Goal: Task Accomplishment & Management: Manage account settings

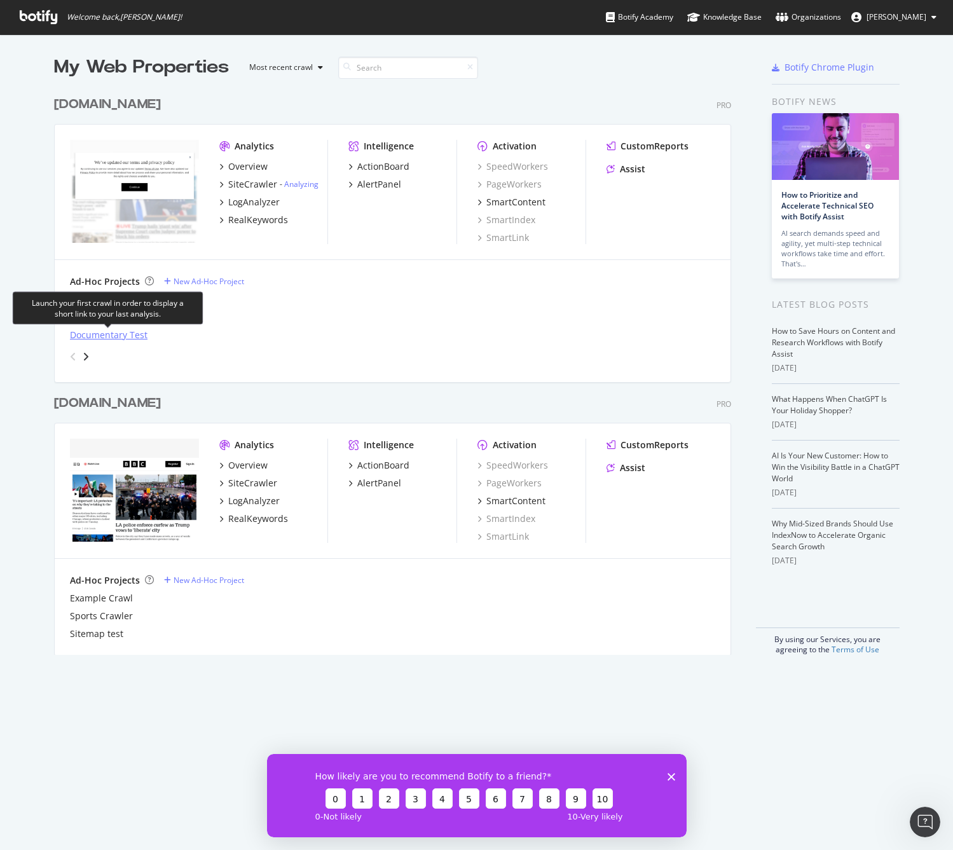
click at [109, 335] on div "Documentary Test" at bounding box center [109, 335] width 78 height 13
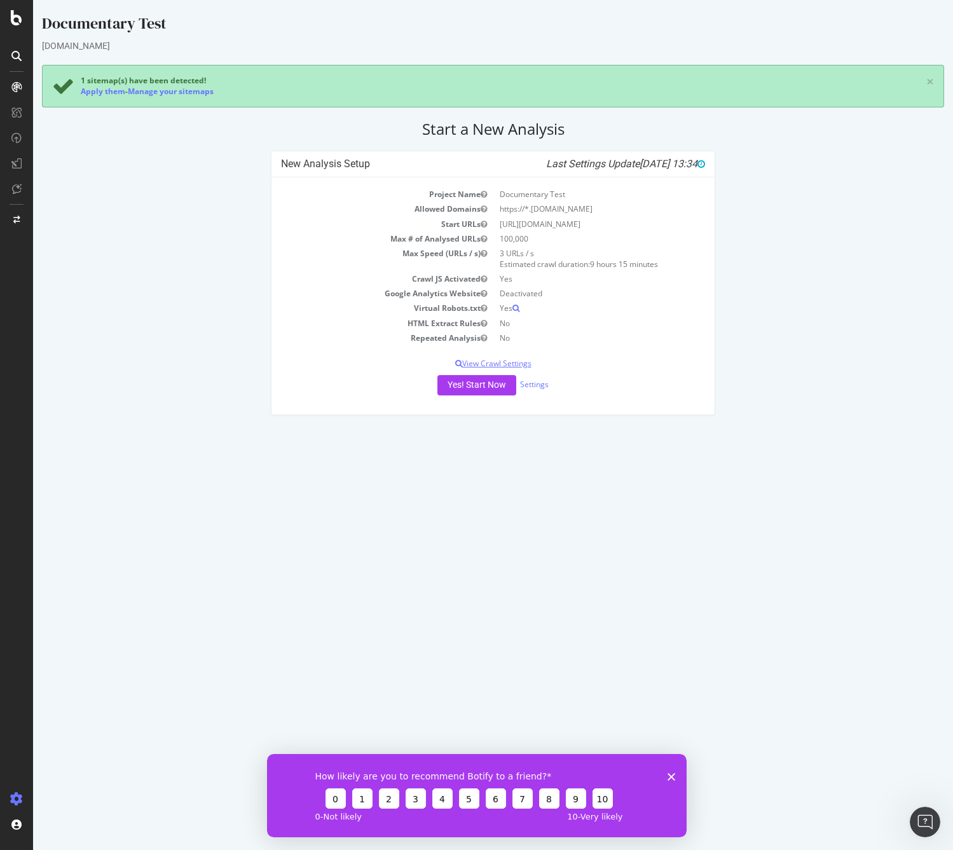
click at [494, 363] on p "View Crawl Settings" at bounding box center [493, 363] width 425 height 11
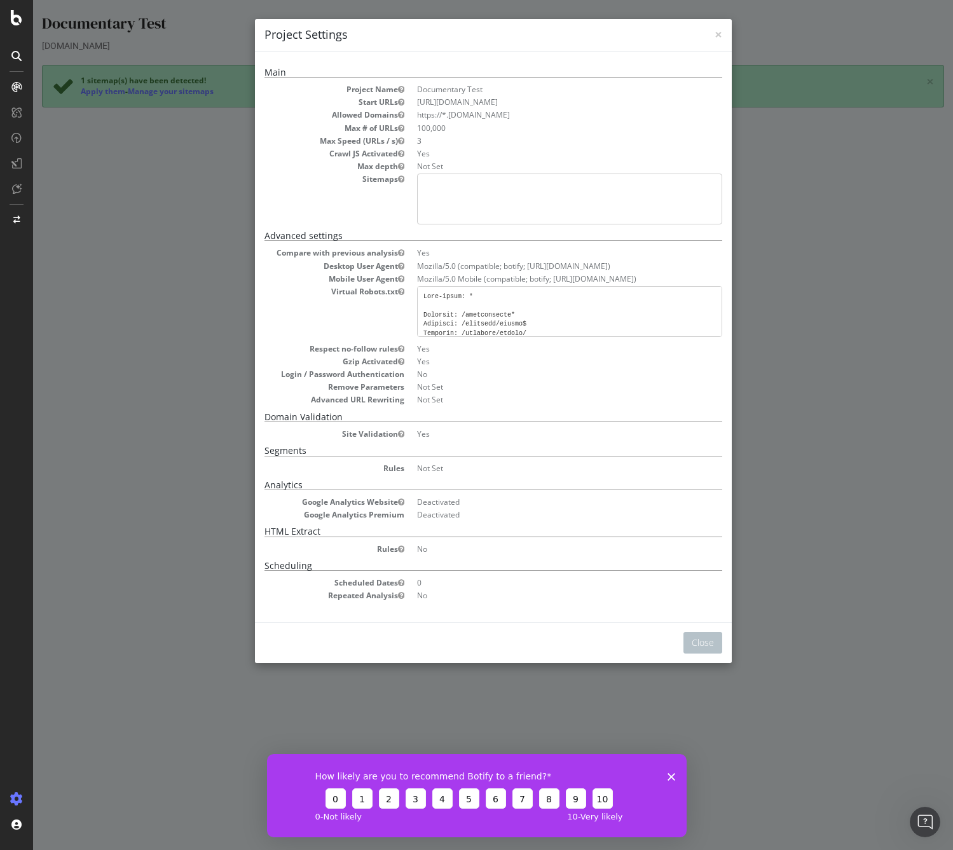
click at [770, 554] on div "× Close Project Settings Main Project Name Documentary Test Start URLs [URL][DO…" at bounding box center [493, 425] width 920 height 850
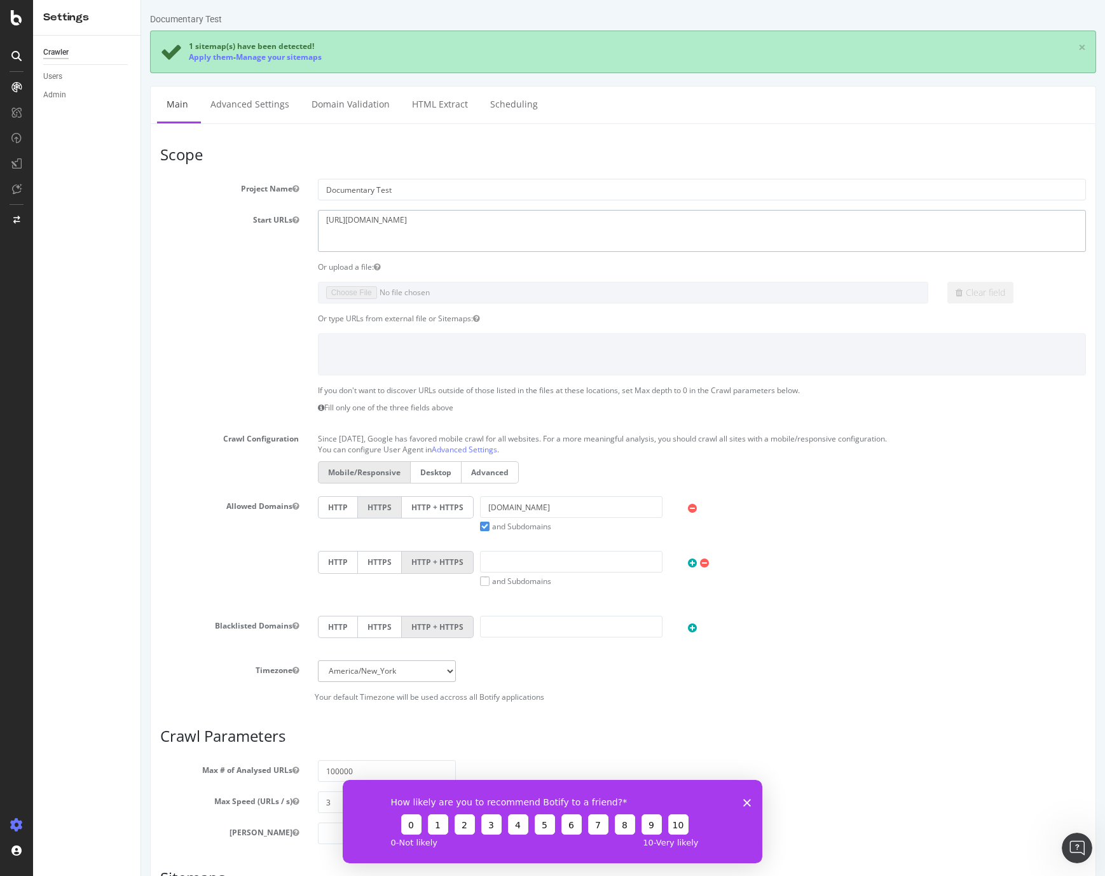
click at [435, 239] on textarea "[URL][DOMAIN_NAME]" at bounding box center [702, 230] width 768 height 41
drag, startPoint x: 452, startPoint y: 218, endPoint x: 305, endPoint y: 221, distance: 147.6
click at [305, 221] on div "Start URLs [URL][DOMAIN_NAME]" at bounding box center [623, 230] width 945 height 41
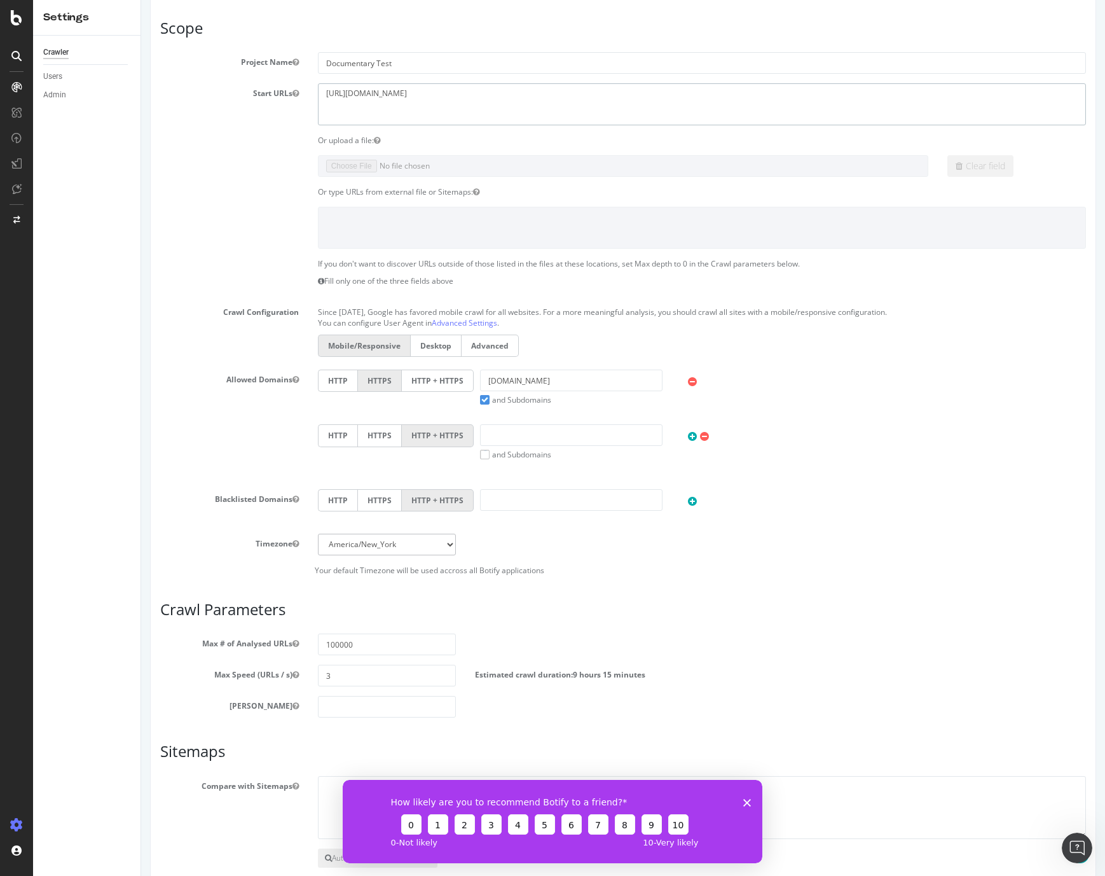
scroll to position [195, 0]
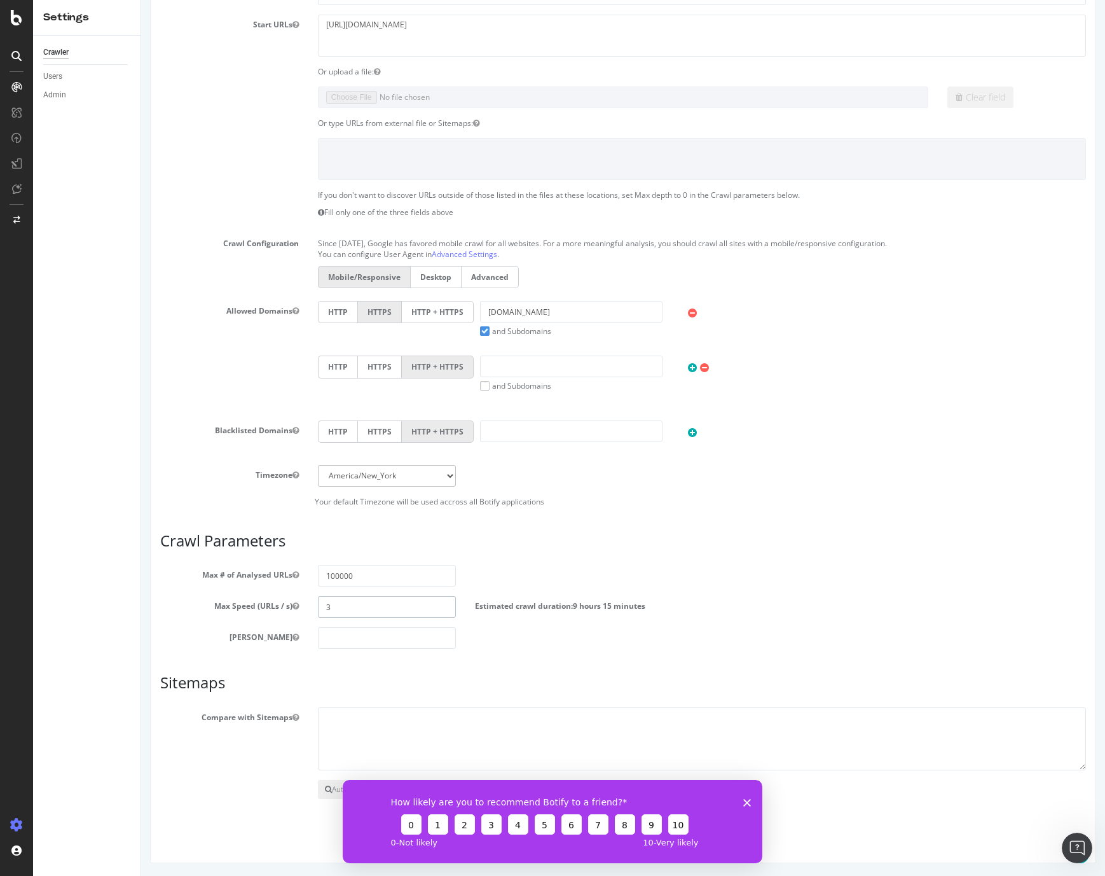
click at [345, 606] on input "3" at bounding box center [387, 607] width 139 height 22
type input "25"
click at [745, 803] on polygon "Close survey" at bounding box center [748, 802] width 8 height 8
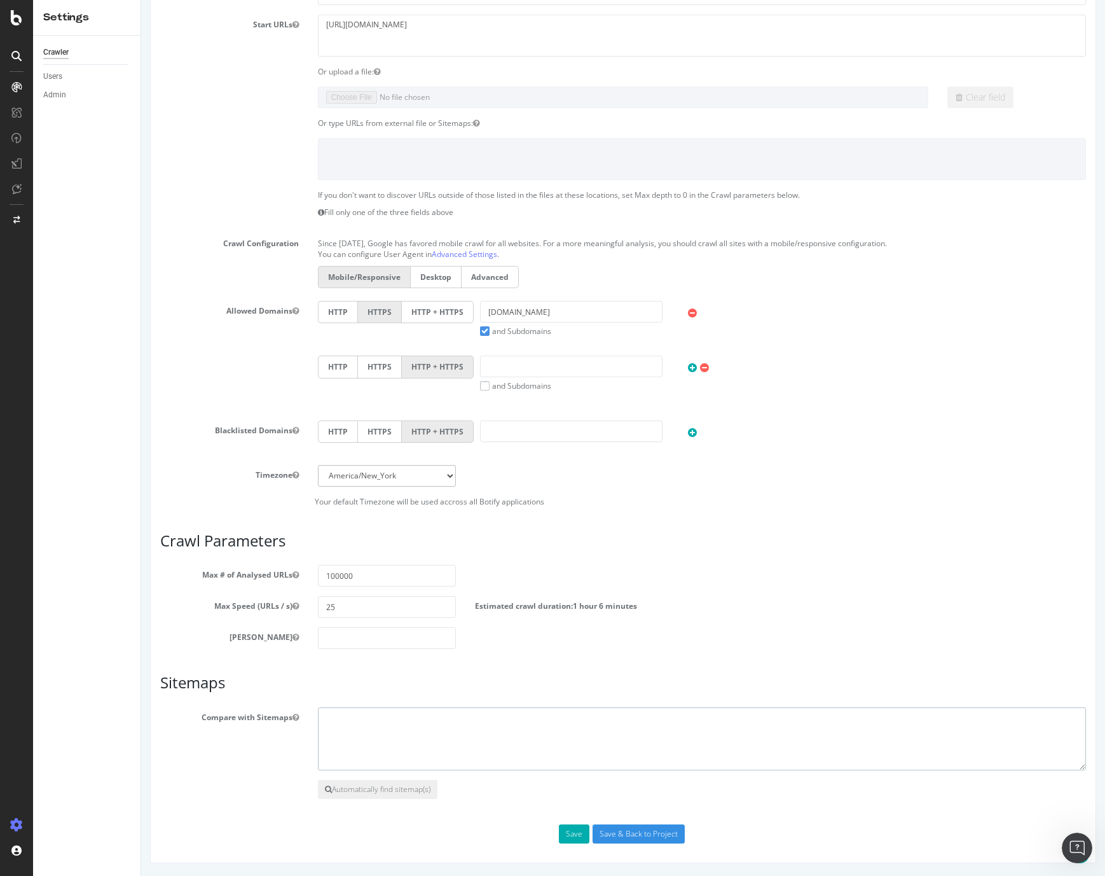
click at [422, 735] on textarea at bounding box center [702, 739] width 768 height 64
click at [573, 834] on button "Save" at bounding box center [574, 833] width 31 height 19
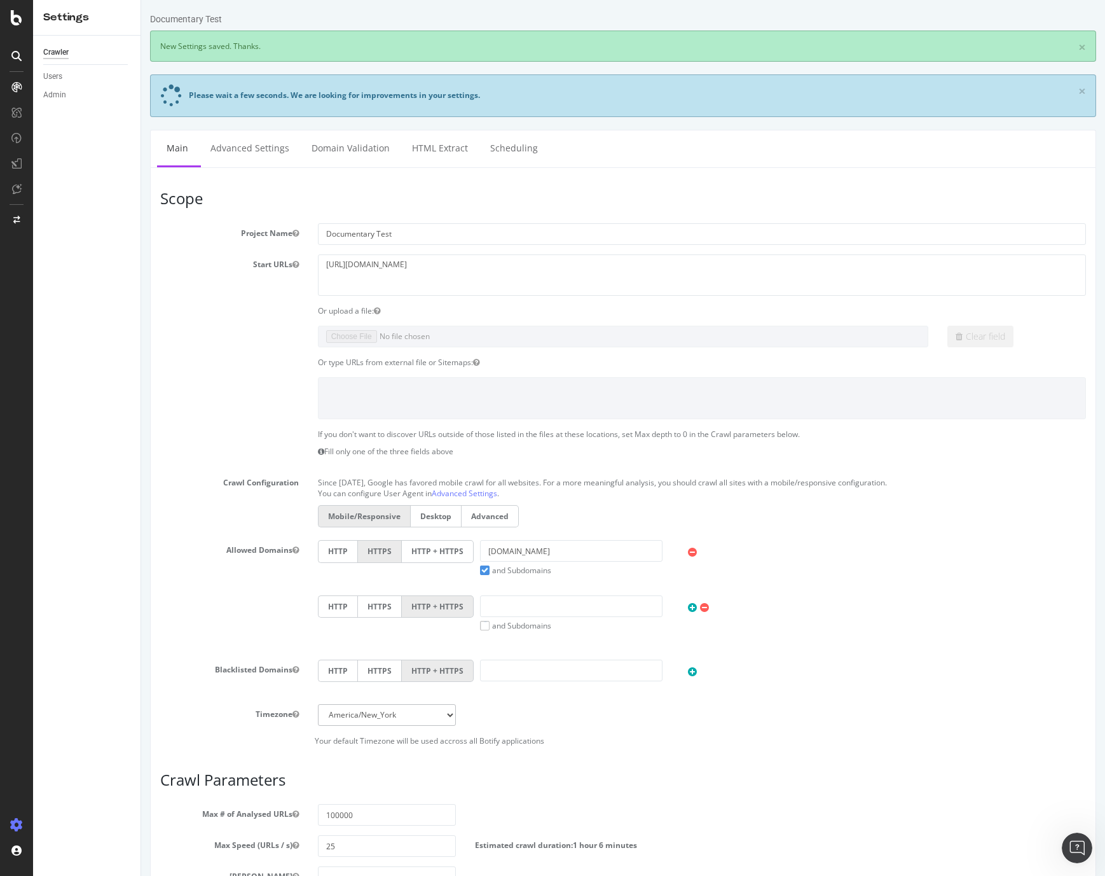
scroll to position [0, 0]
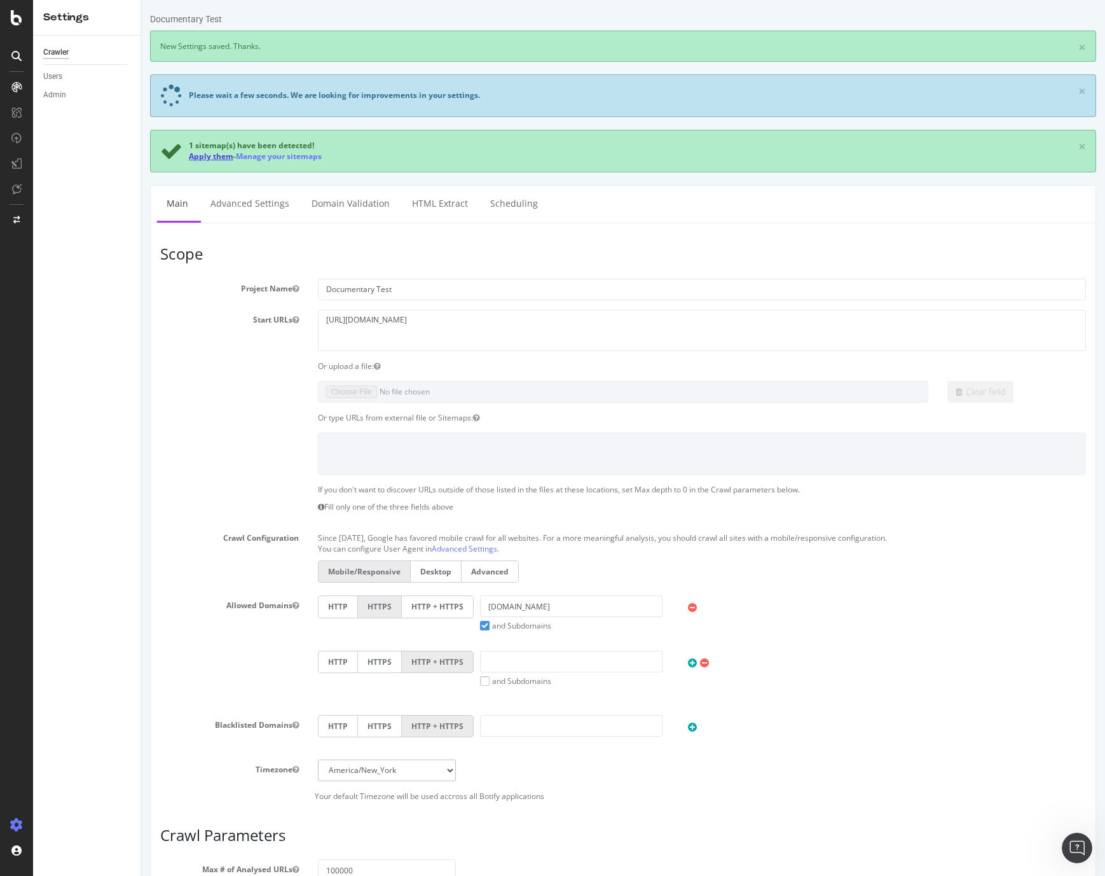
click at [209, 153] on link "Apply them" at bounding box center [211, 156] width 45 height 11
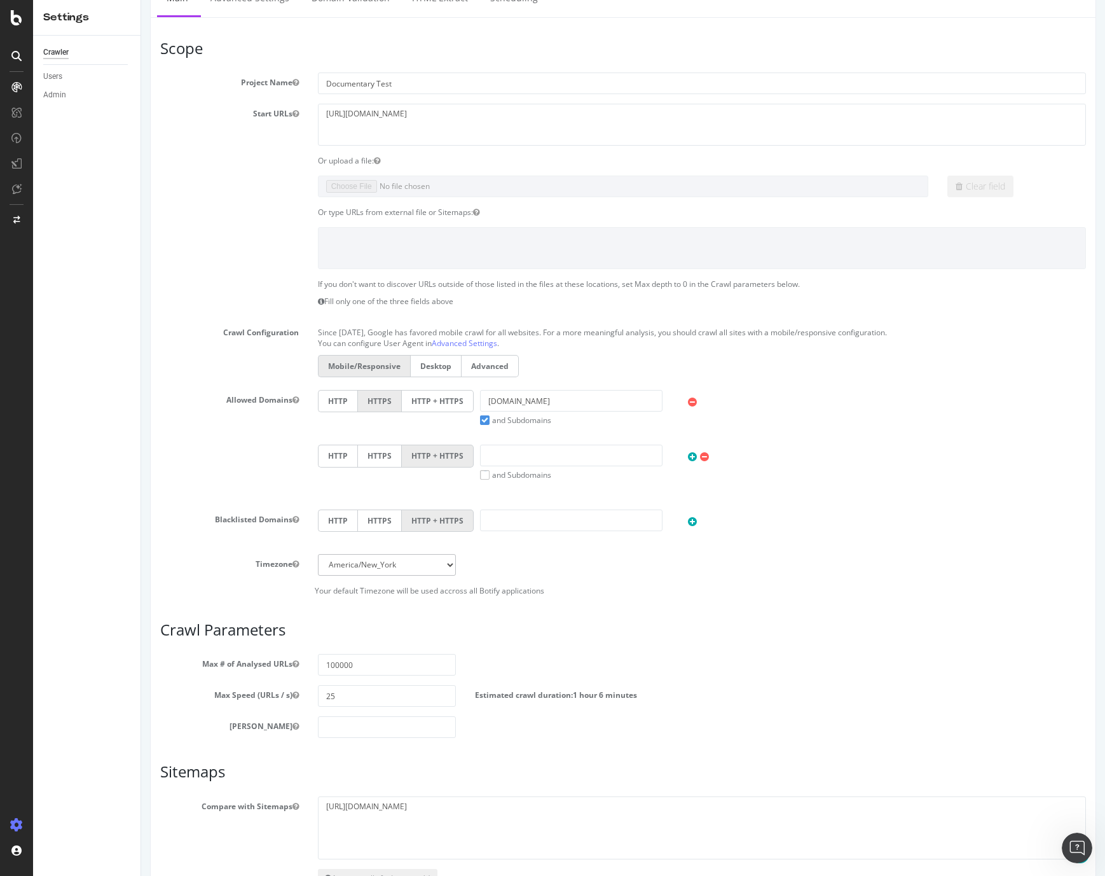
scroll to position [195, 0]
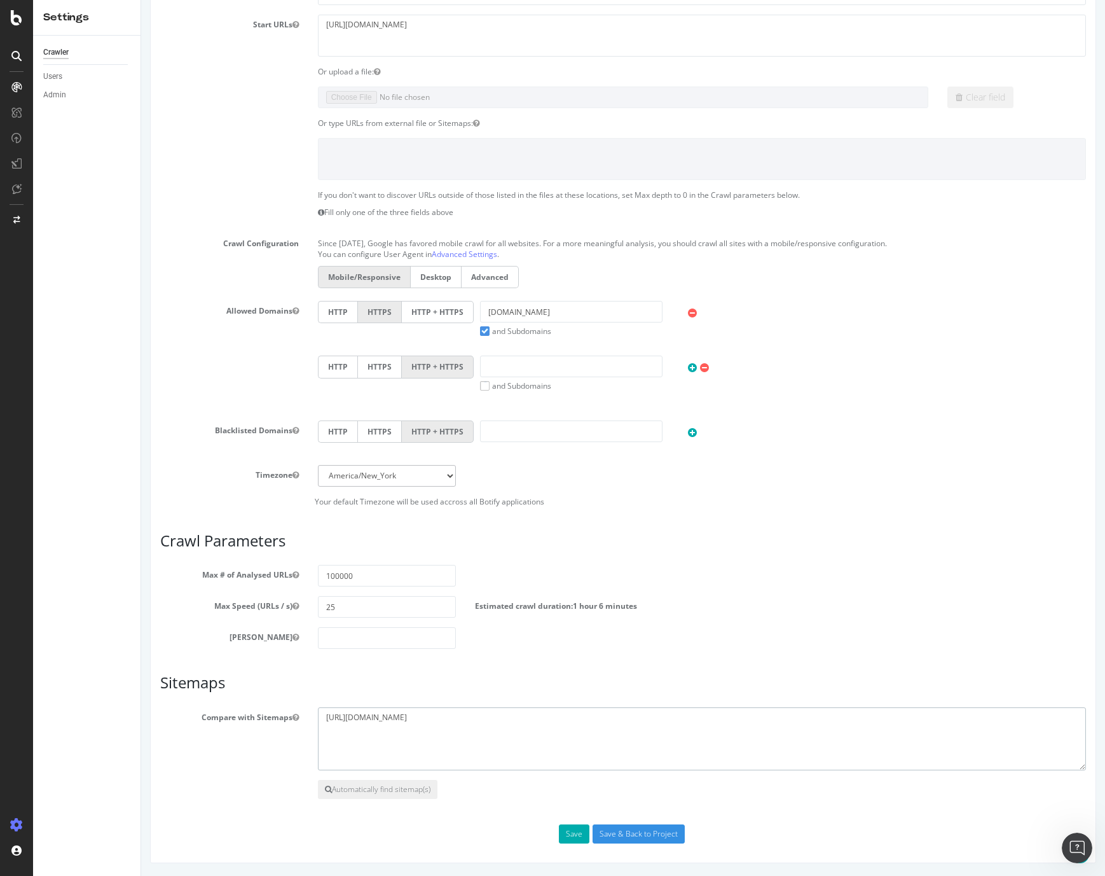
click at [486, 721] on textarea "[URL][DOMAIN_NAME]" at bounding box center [702, 739] width 768 height 64
click at [571, 833] on button "Save" at bounding box center [574, 833] width 31 height 19
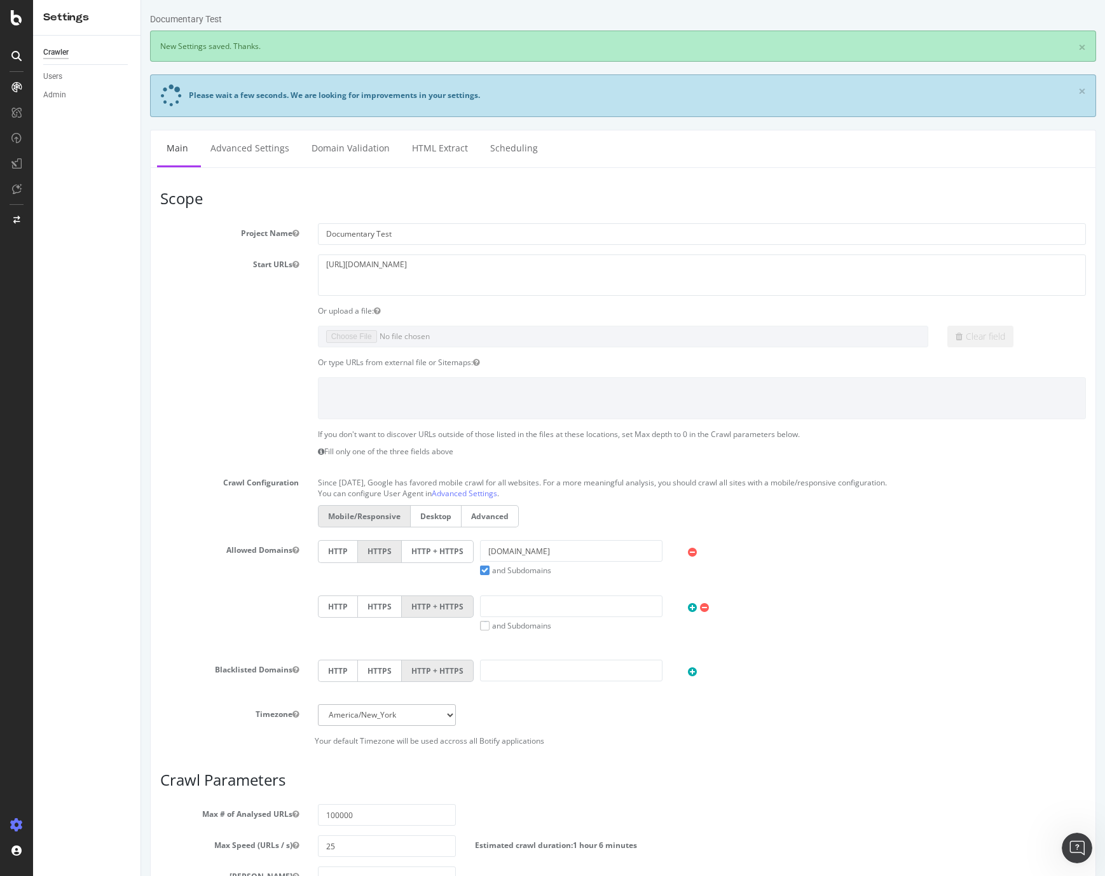
scroll to position [0, 0]
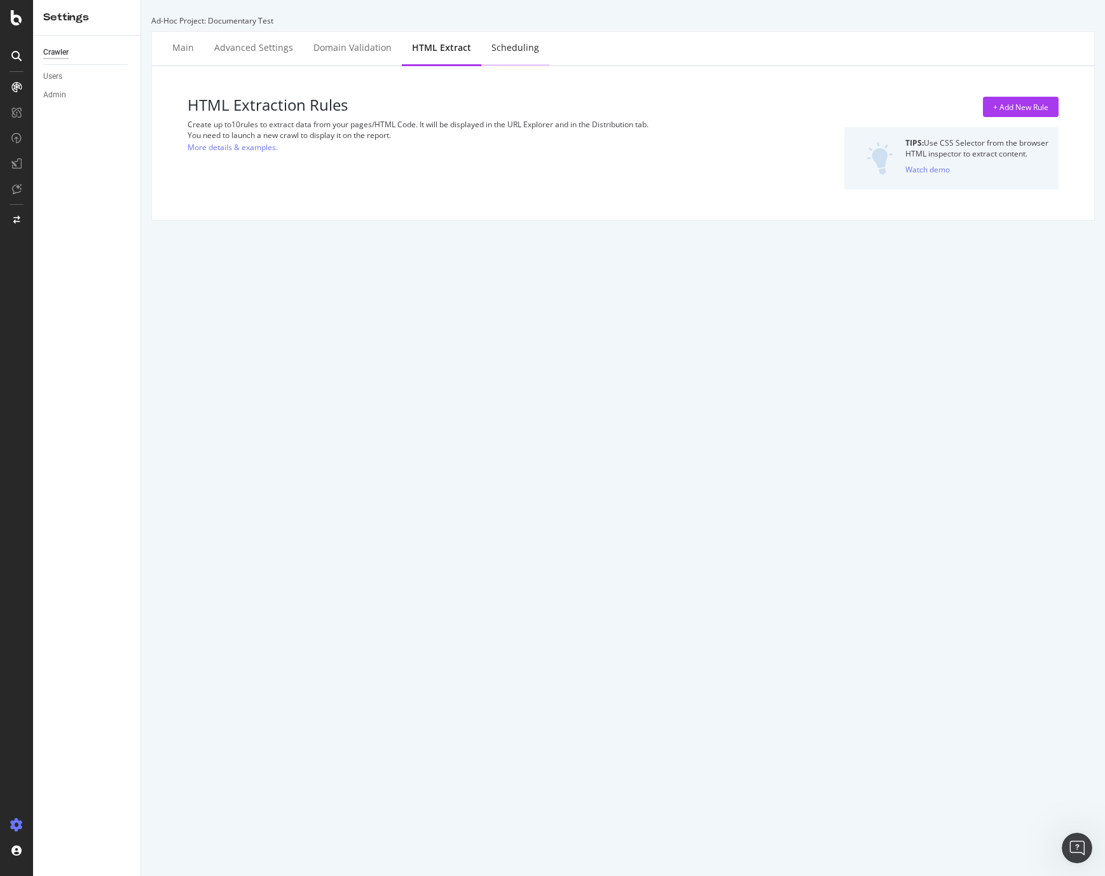
click at [511, 47] on div "Scheduling" at bounding box center [516, 47] width 48 height 13
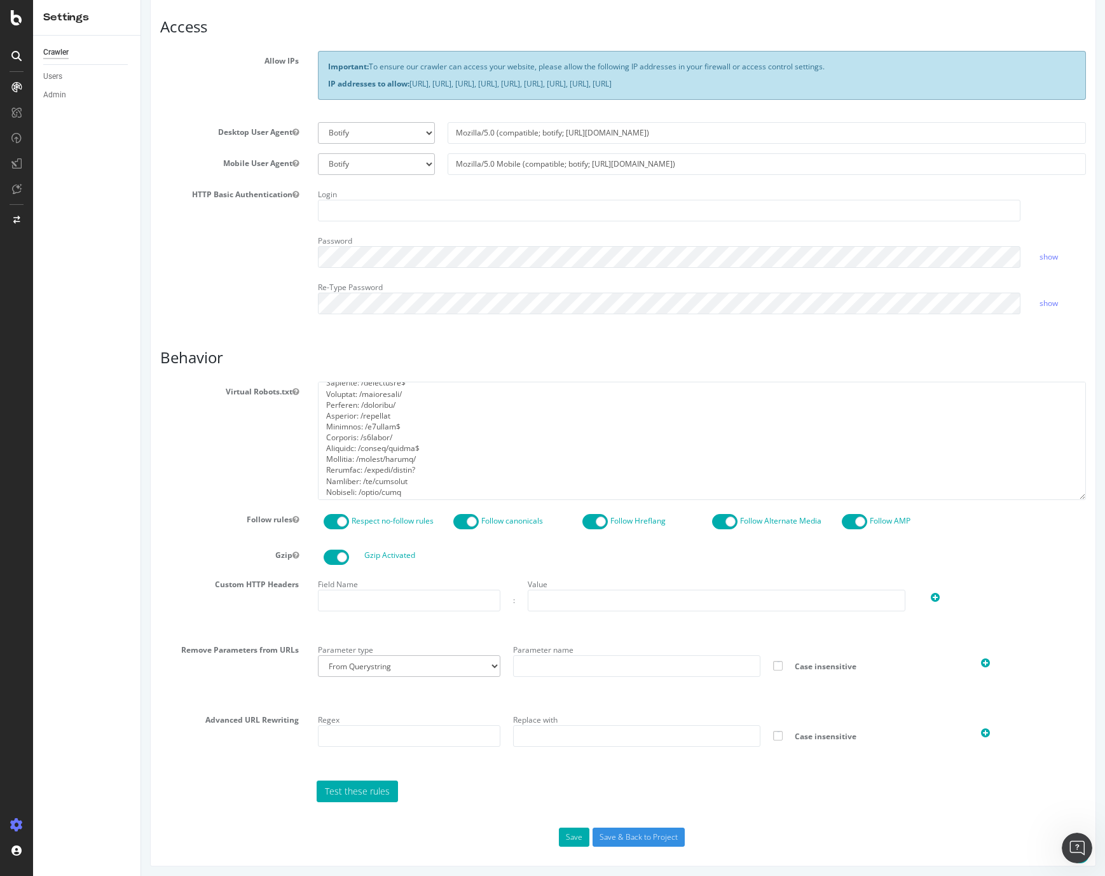
scroll to position [236, 0]
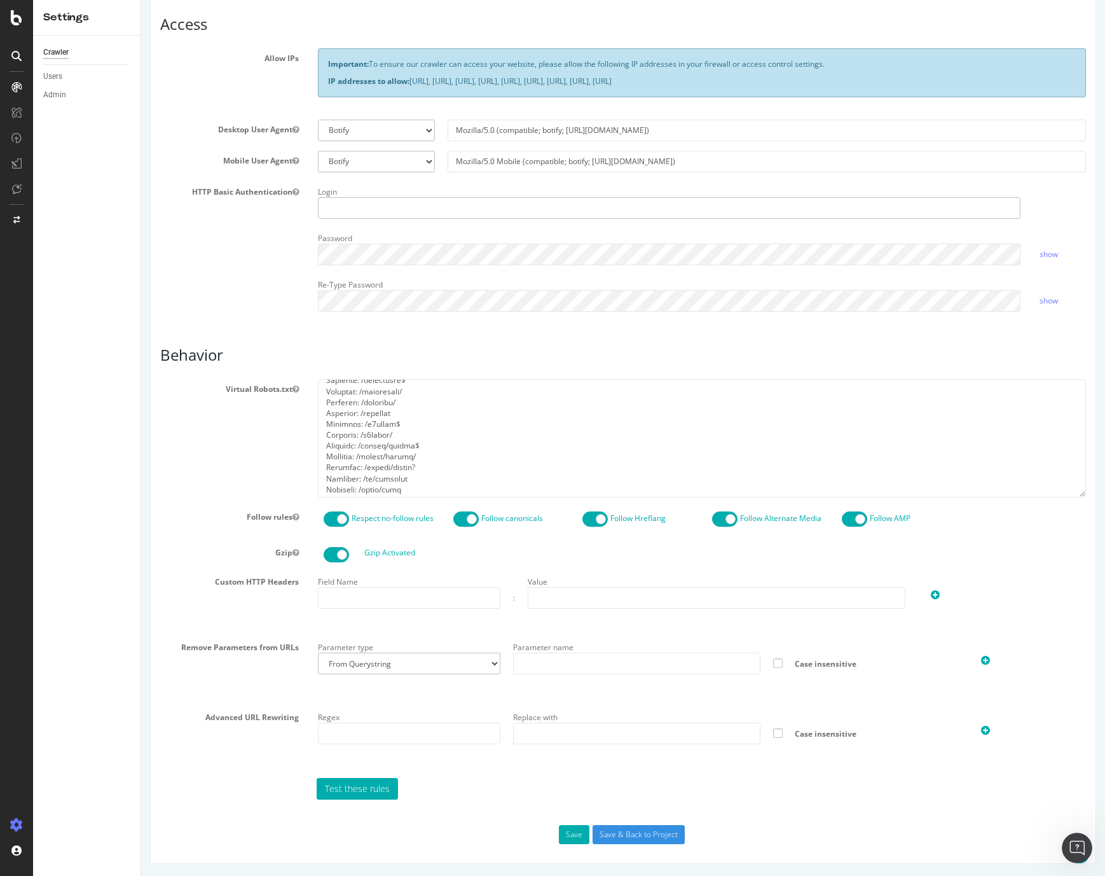
type input "richardnaz-bbc"
click at [857, 516] on span at bounding box center [854, 518] width 25 height 15
click at [339, 513] on span at bounding box center [336, 518] width 25 height 15
click at [577, 831] on button "Save" at bounding box center [574, 834] width 31 height 19
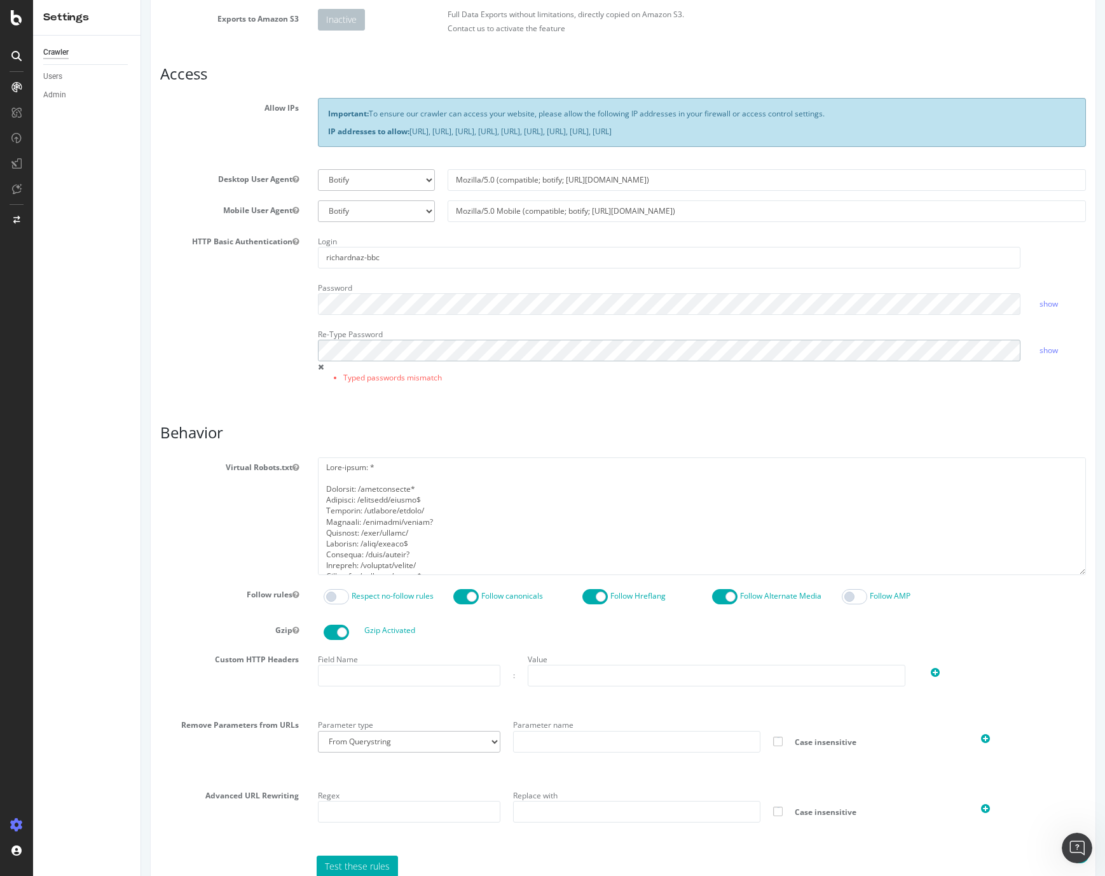
scroll to position [308, 0]
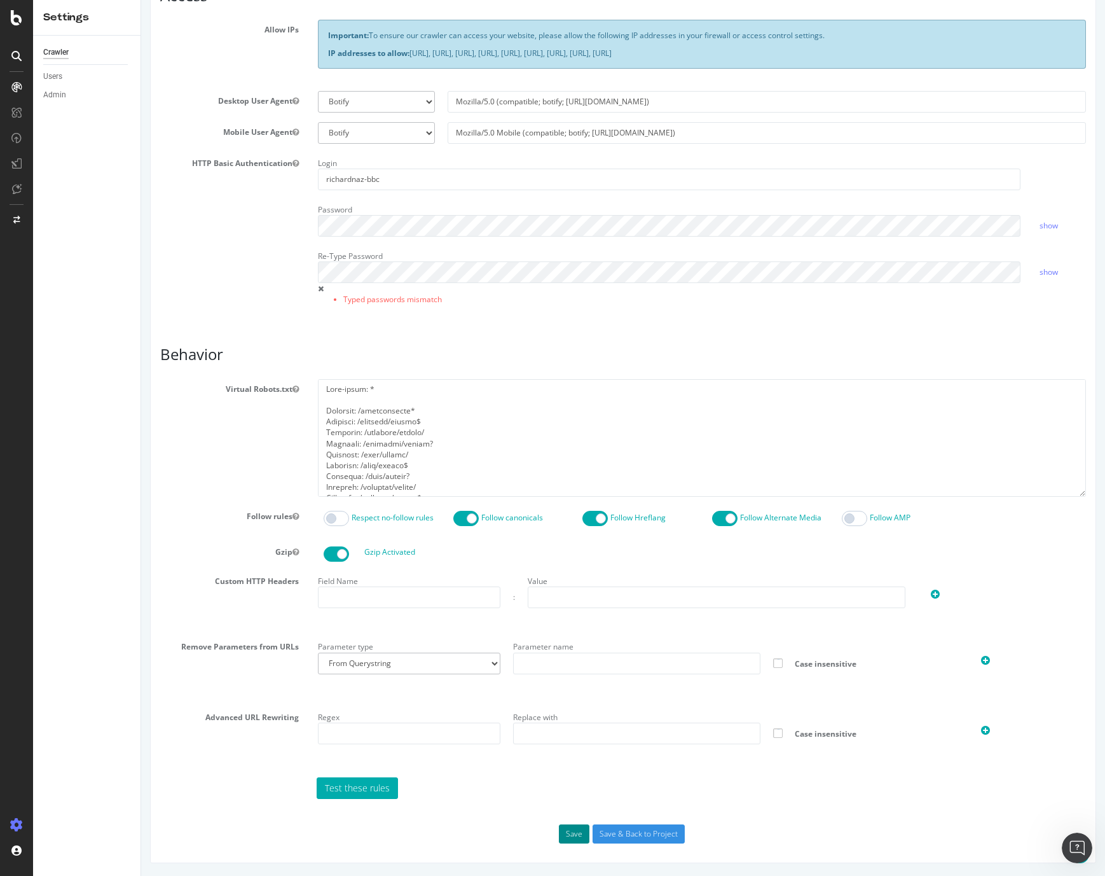
click at [567, 833] on button "Save" at bounding box center [574, 833] width 31 height 19
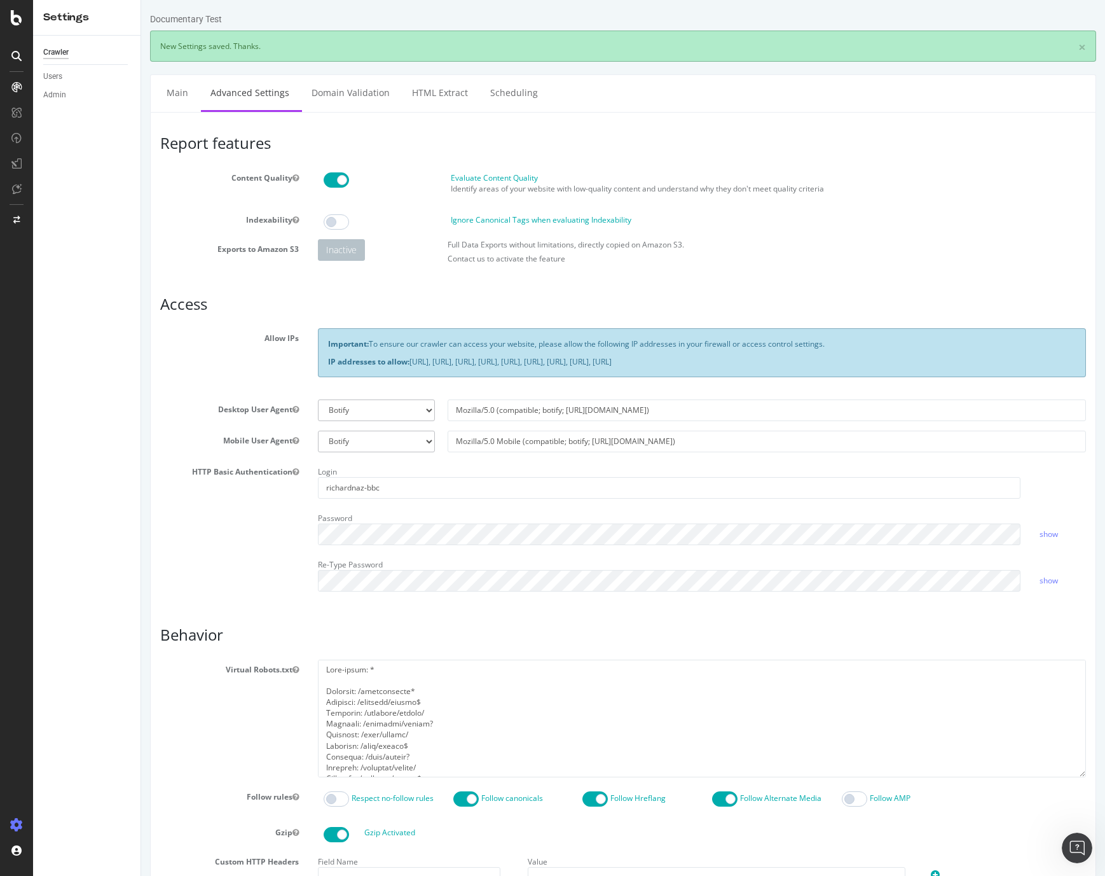
scroll to position [0, 0]
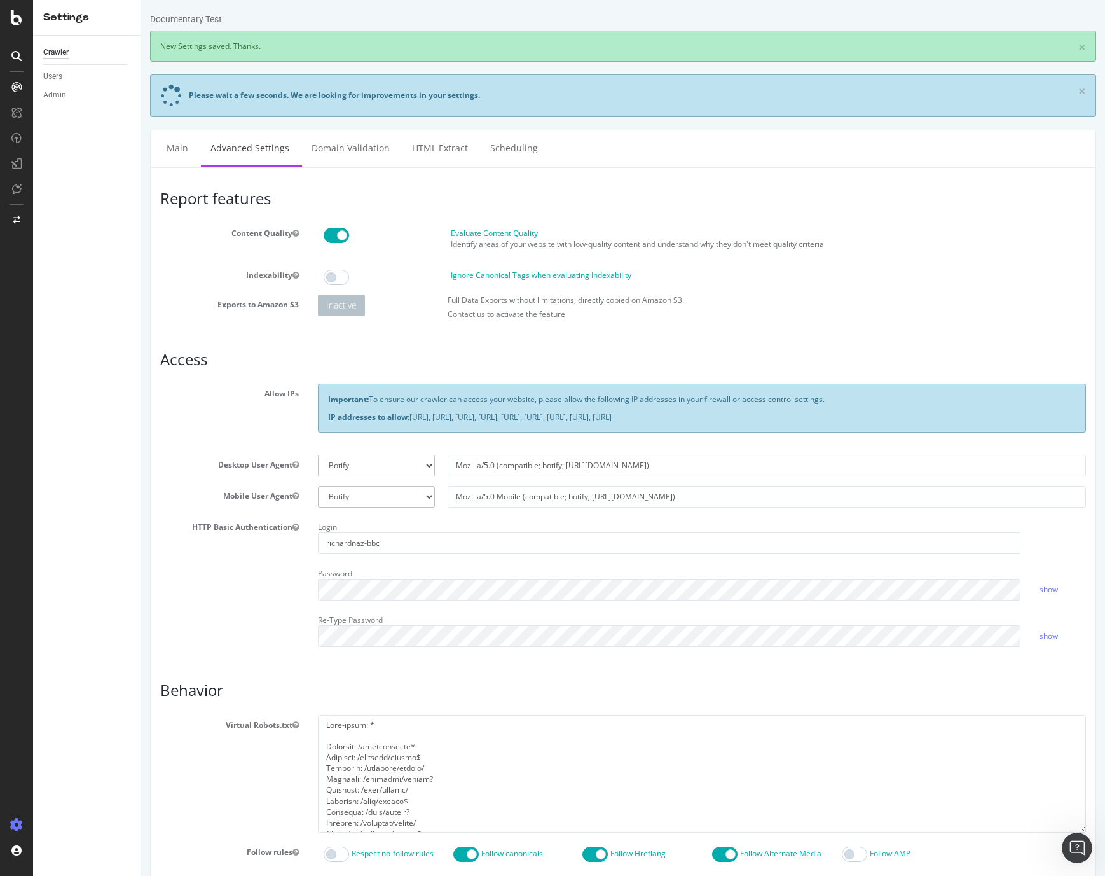
click at [551, 190] on h3 "Report features" at bounding box center [623, 198] width 926 height 17
